Goal: Task Accomplishment & Management: Use online tool/utility

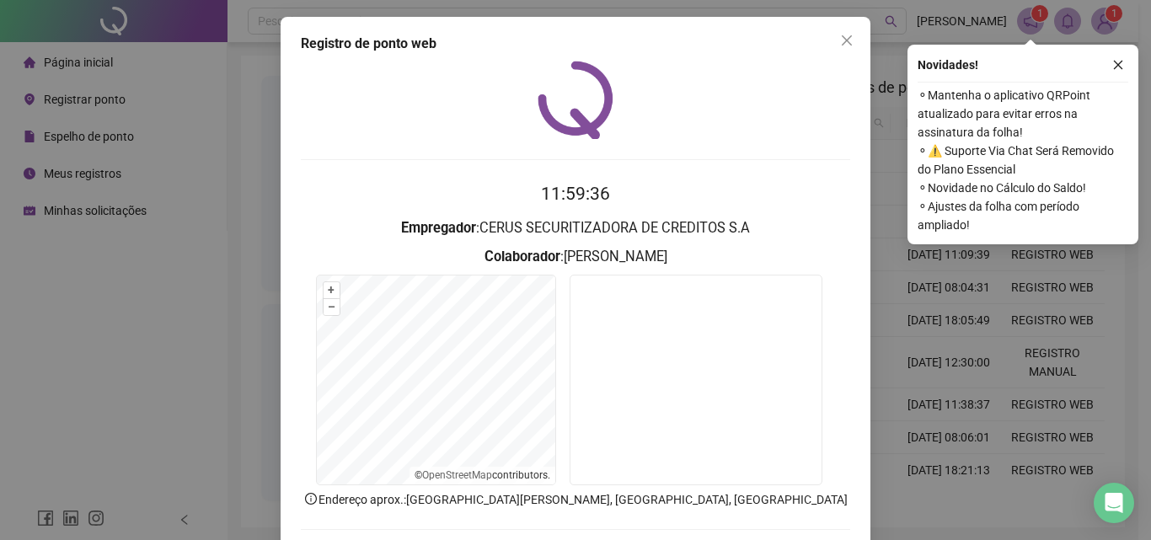
scroll to position [81, 0]
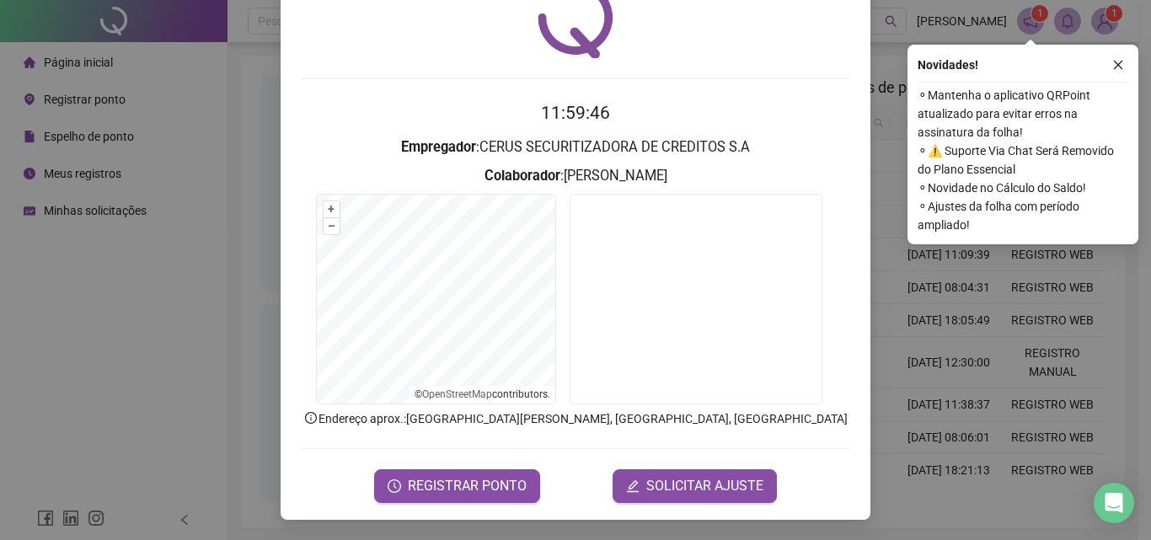
click at [878, 75] on div "Registro de ponto web 11:59:46 Empregador : CERUS SECURITIZADORA DE CREDITOS S.…" at bounding box center [575, 270] width 1151 height 540
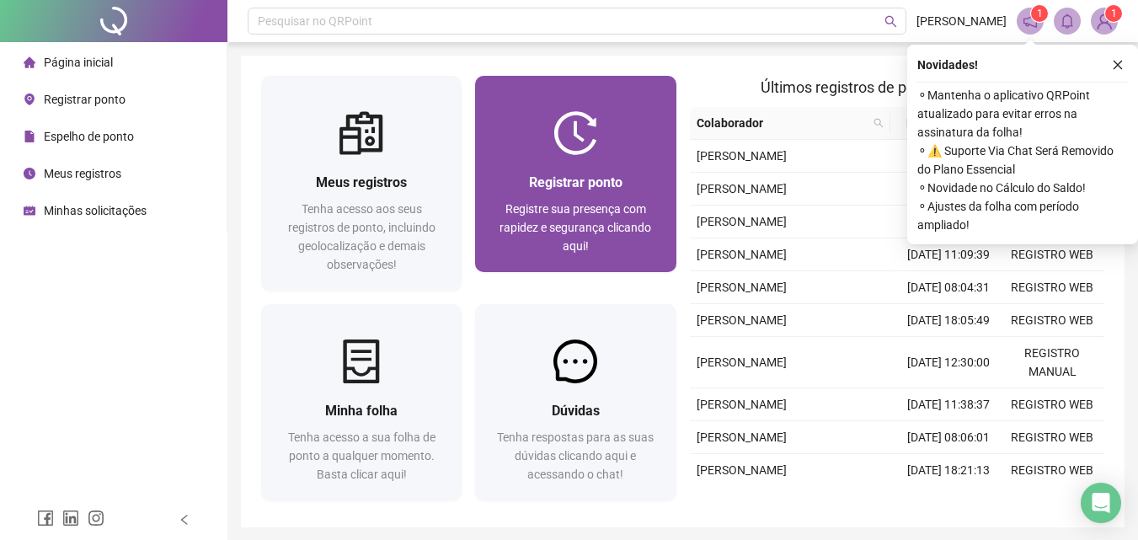
click at [532, 184] on span "Registrar ponto" at bounding box center [576, 182] width 94 height 16
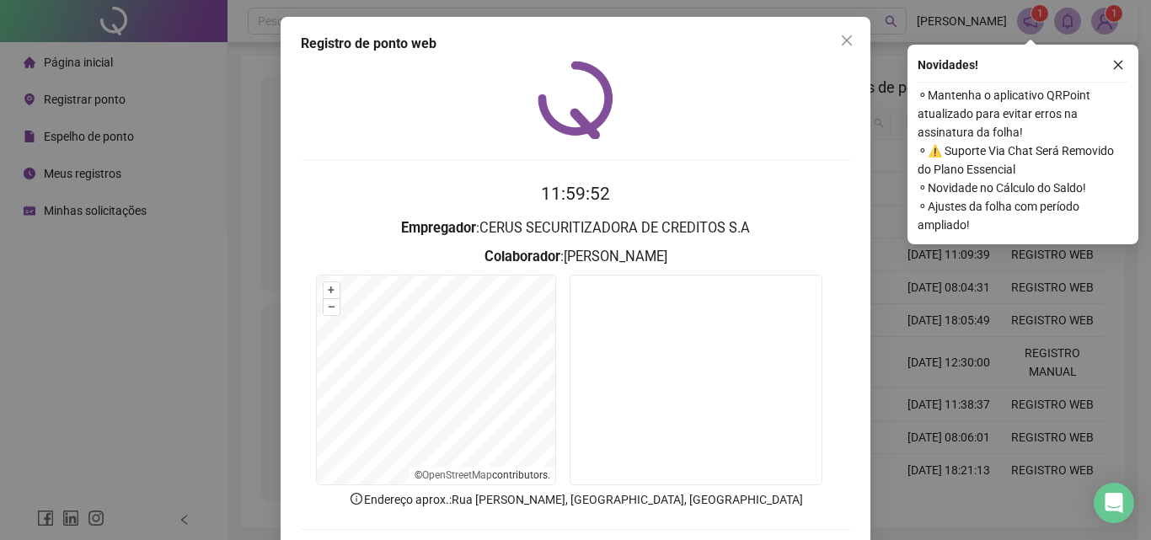
scroll to position [81, 0]
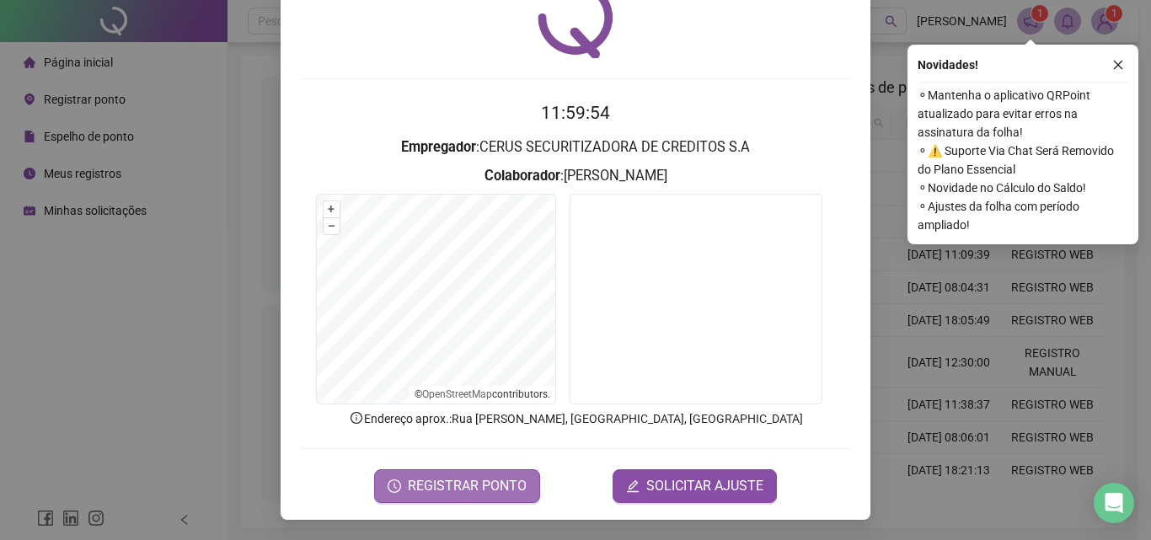
click at [496, 492] on span "REGISTRAR PONTO" at bounding box center [467, 486] width 119 height 20
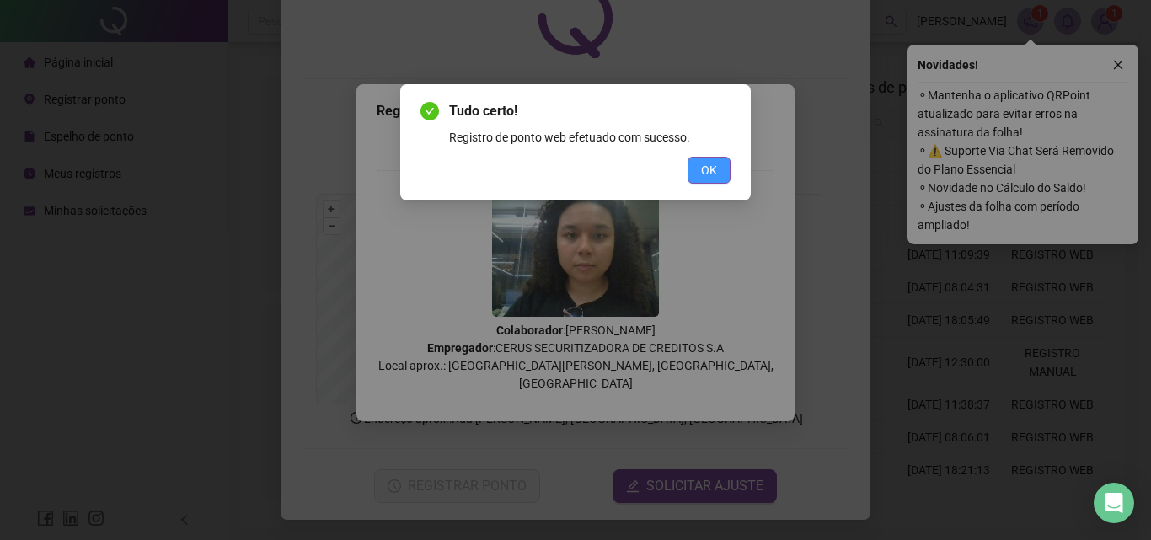
click at [718, 169] on button "OK" at bounding box center [709, 170] width 43 height 27
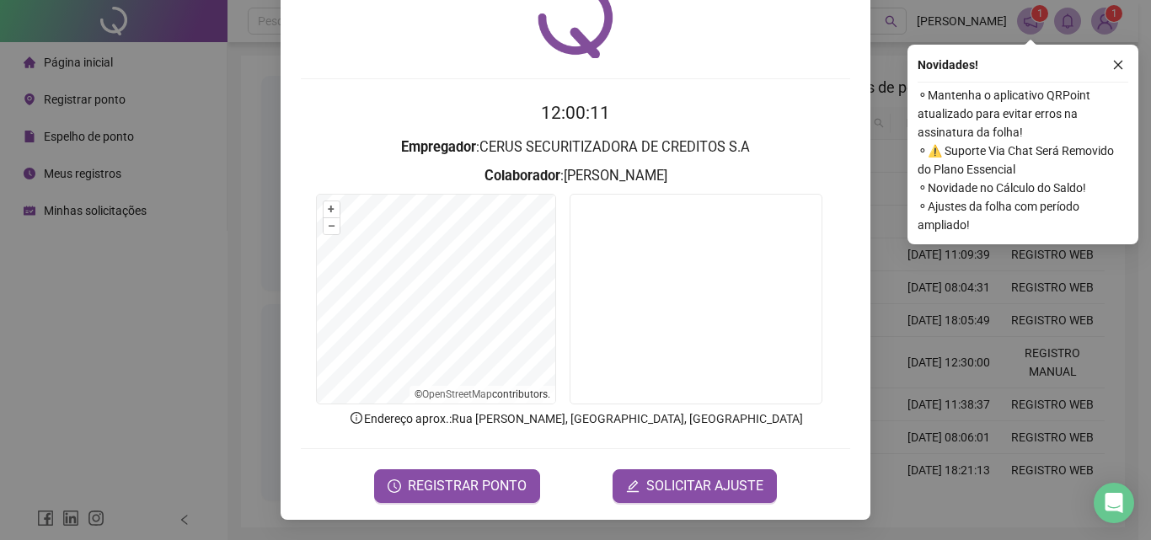
drag, startPoint x: 1126, startPoint y: 54, endPoint x: 1116, endPoint y: 53, distance: 11.0
click at [1124, 54] on div "Novidades ! ⚬ Mantenha o aplicativo QRPoint atualizado para evitar erros na ass…" at bounding box center [1022, 145] width 231 height 200
